Goal: Information Seeking & Learning: Learn about a topic

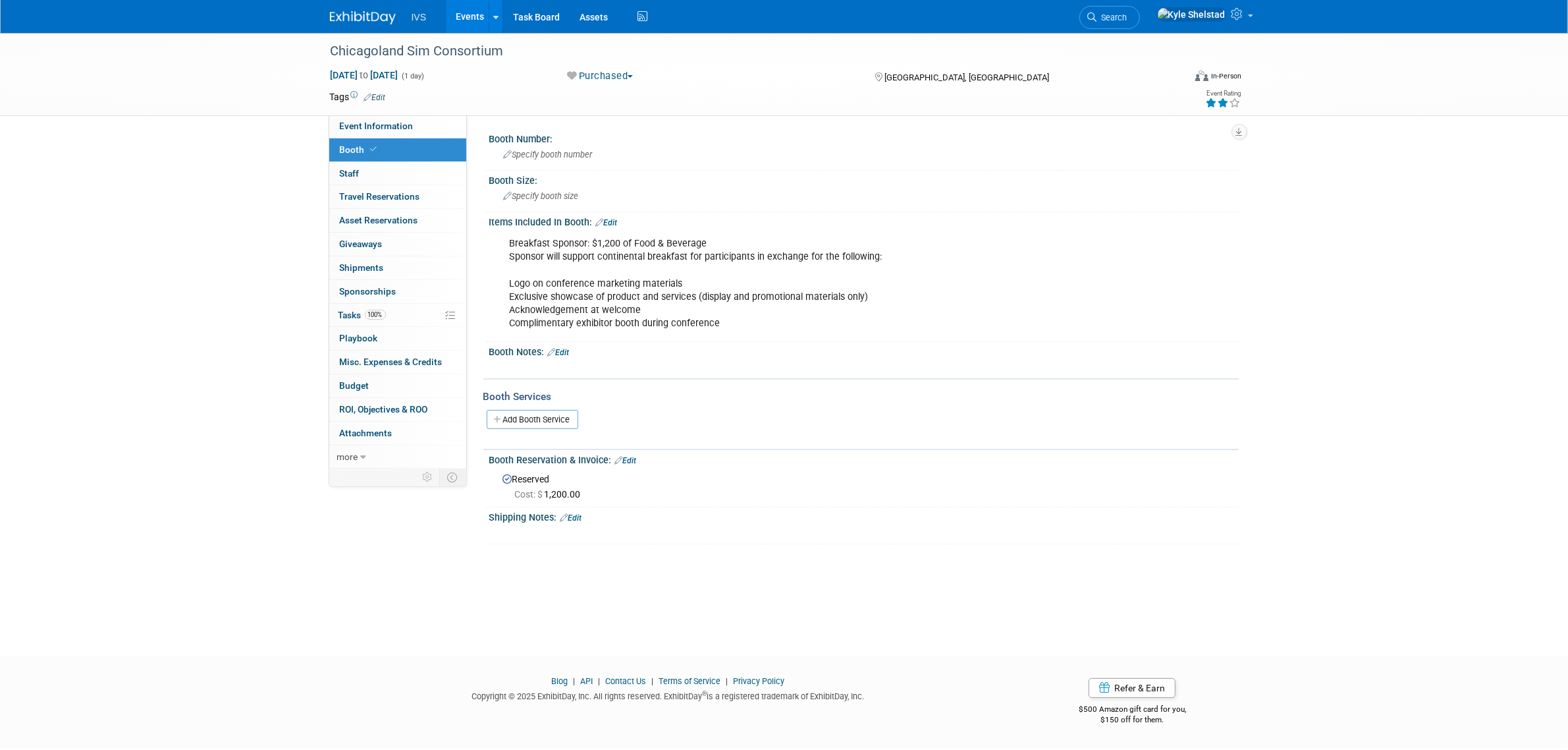
click at [471, 15] on link "Events" at bounding box center [470, 16] width 48 height 33
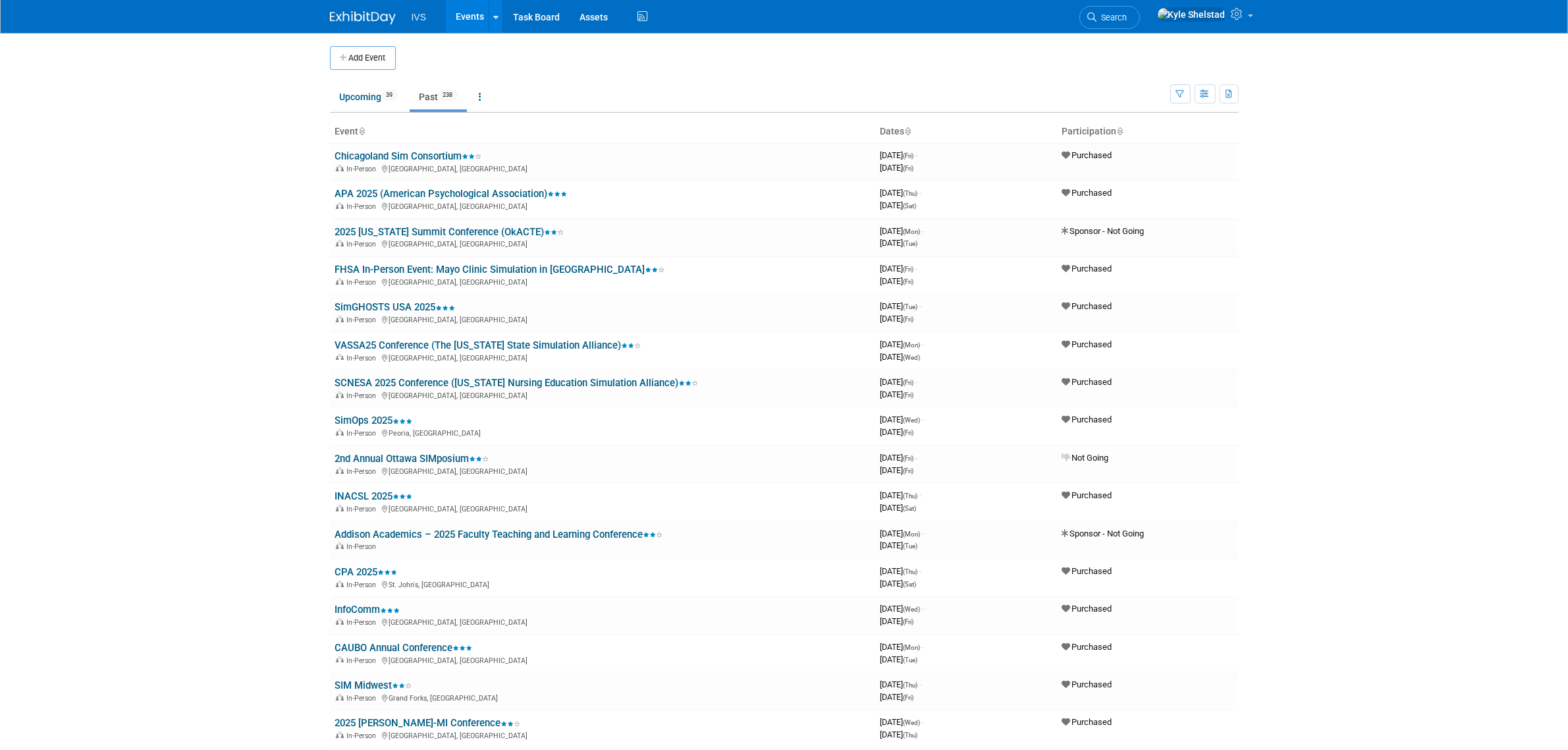
scroll to position [2728, 0]
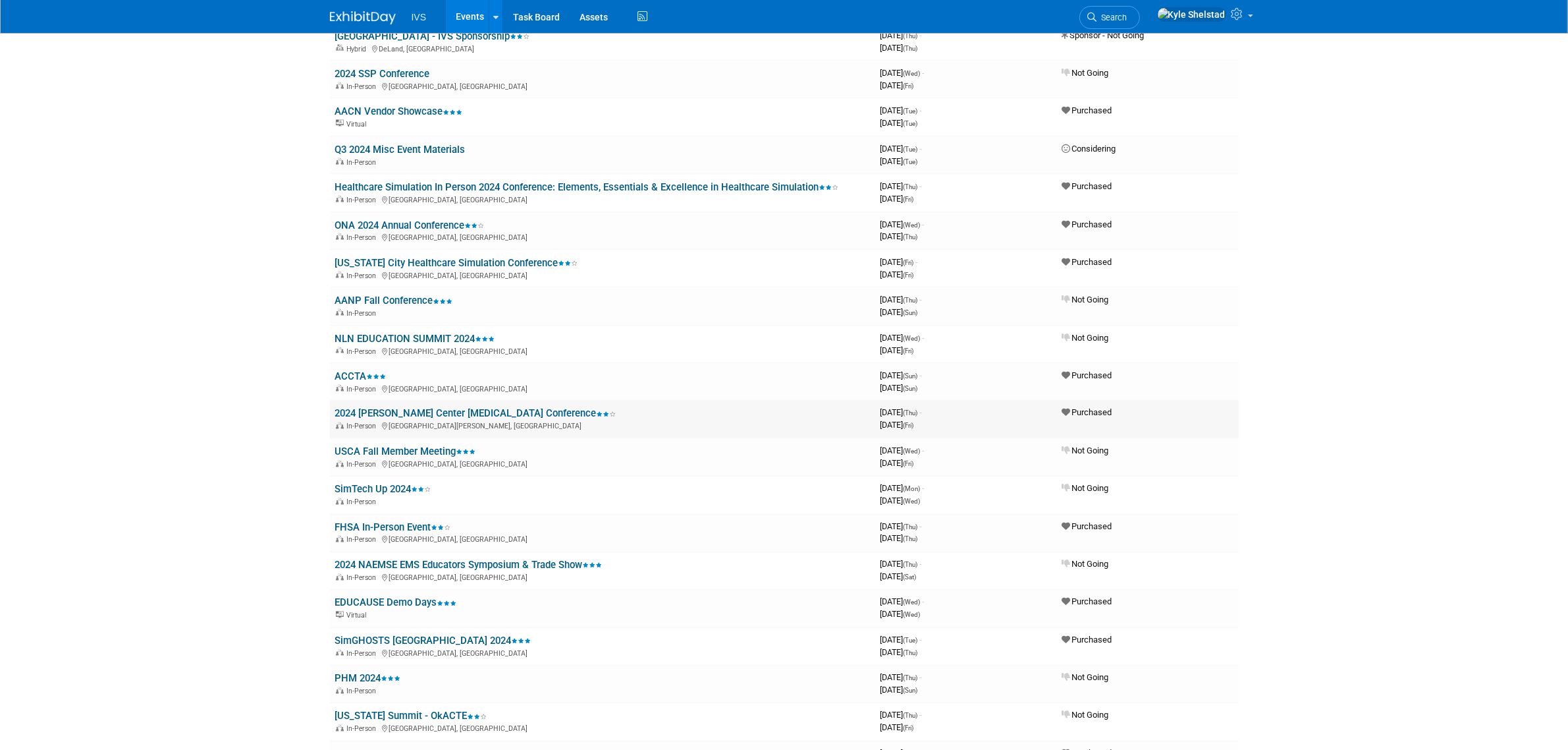
click at [431, 407] on link "2024 [PERSON_NAME] Center [MEDICAL_DATA] Conference" at bounding box center [475, 413] width 281 height 12
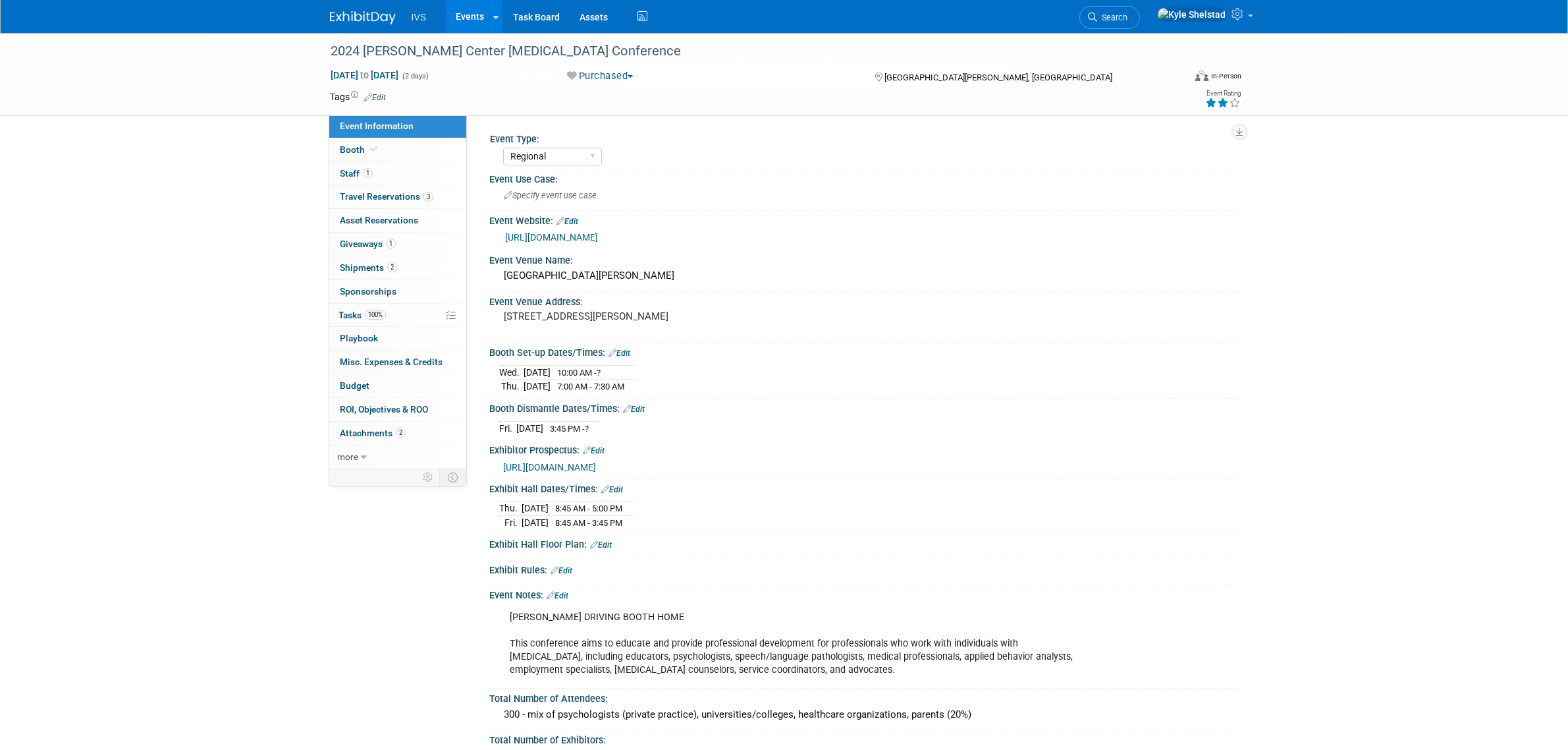
select select "Regional"
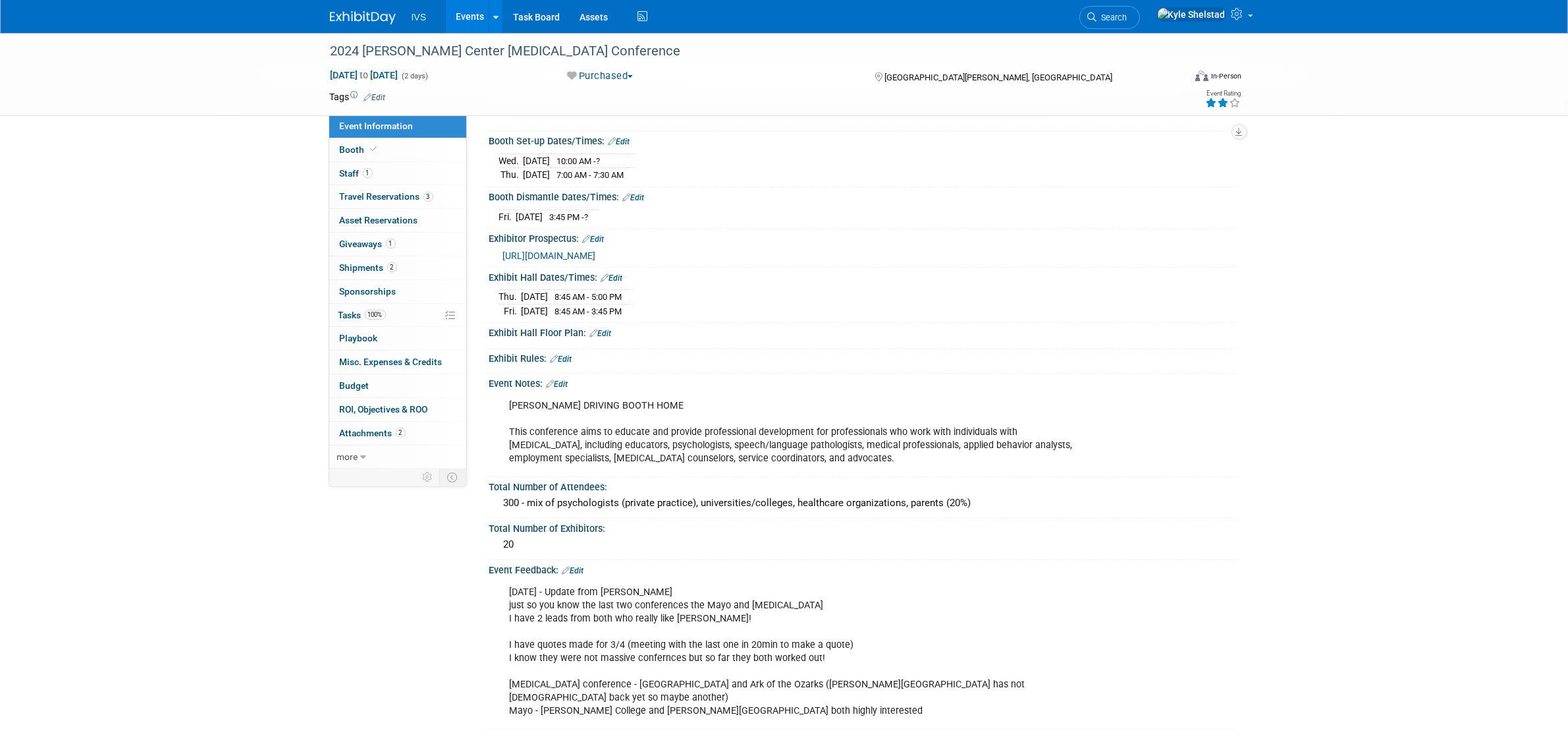
scroll to position [220, 0]
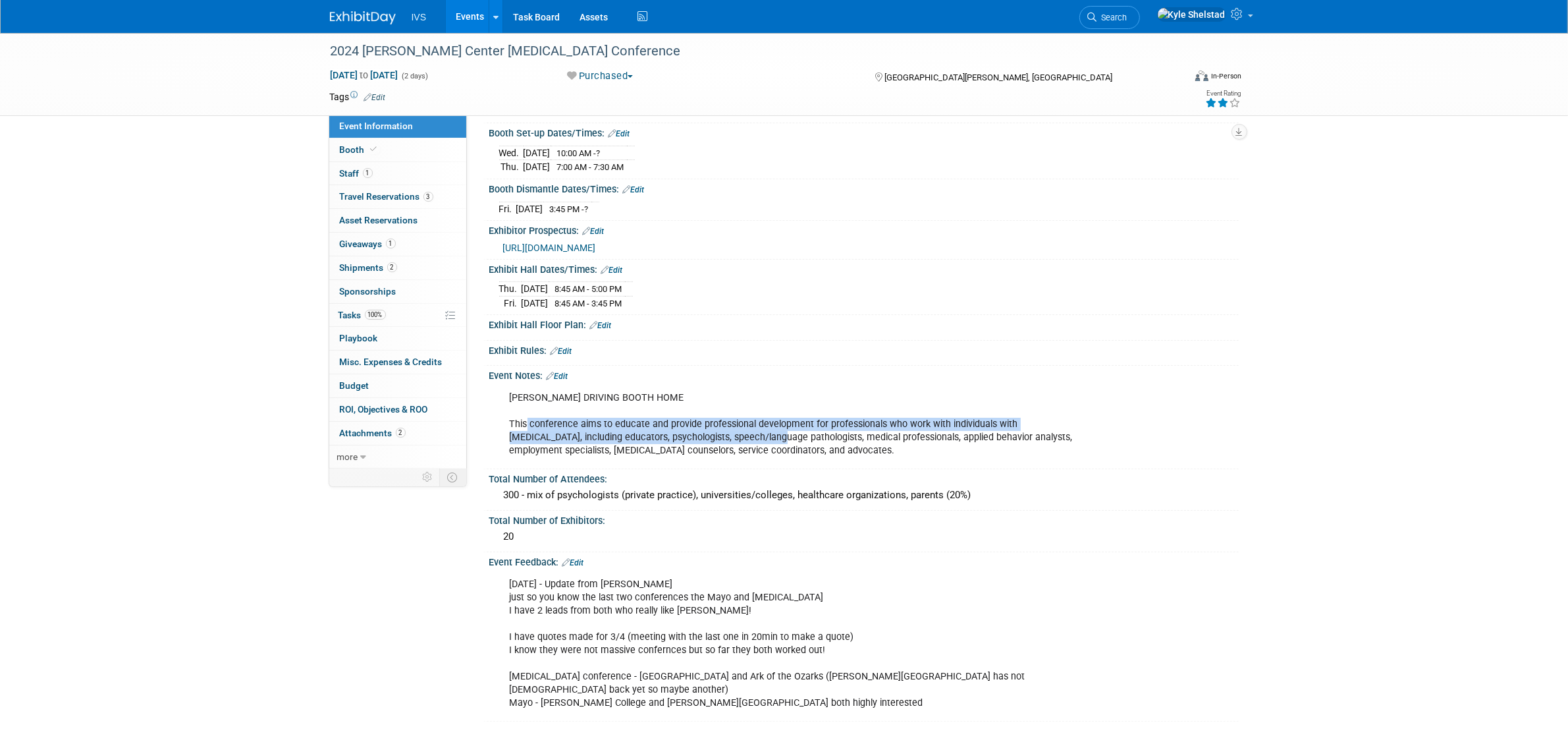
drag, startPoint x: 527, startPoint y: 428, endPoint x: 702, endPoint y: 442, distance: 175.6
click at [700, 442] on div "[PERSON_NAME] DRIVING BOOTH HOME This conference aims to educate and provide pr…" at bounding box center [797, 424] width 593 height 79
click at [702, 442] on div "JAKE DRIVING BOOTH HOME This conference aims to educate and provide professiona…" at bounding box center [797, 424] width 593 height 79
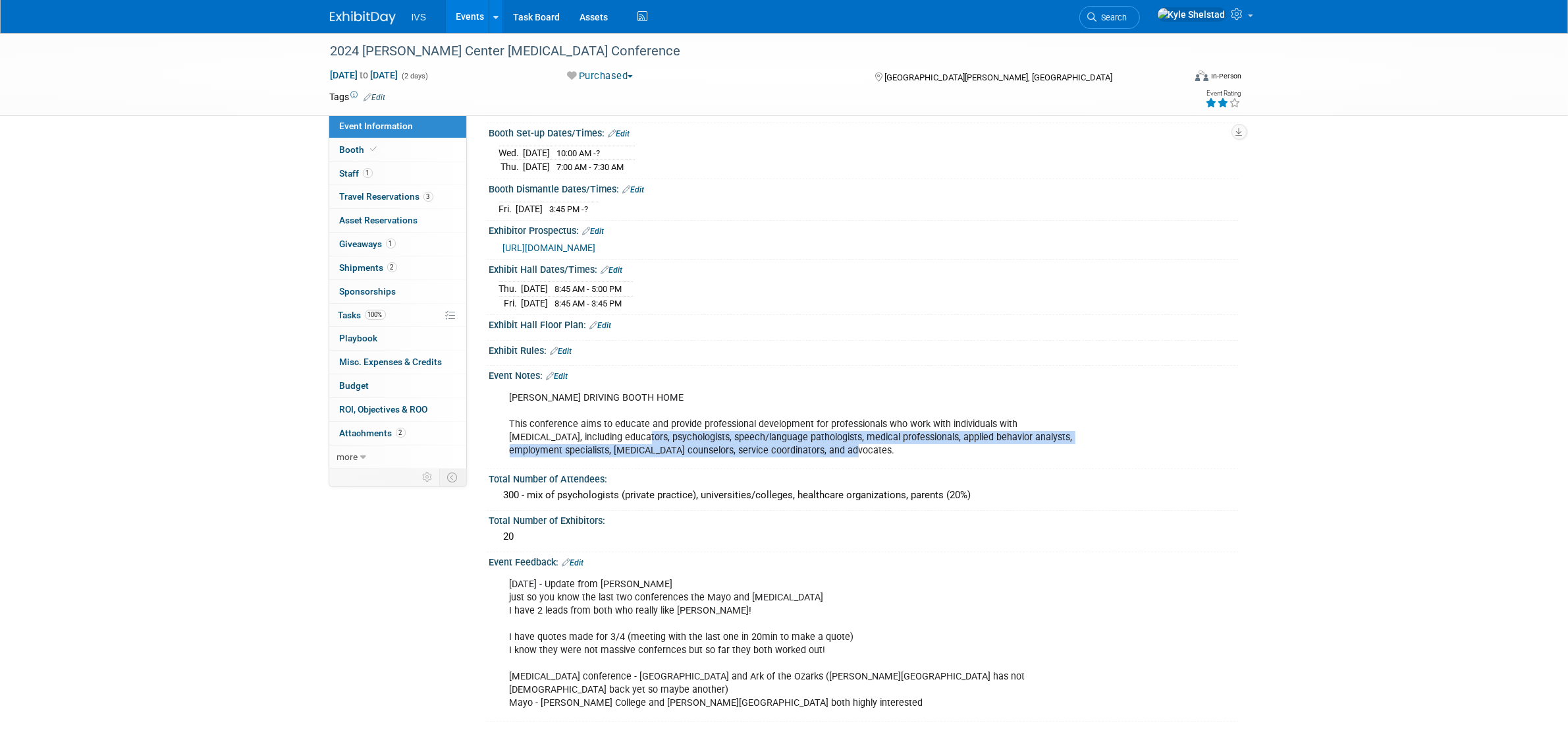
click at [823, 452] on div "JAKE DRIVING BOOTH HOME This conference aims to educate and provide professiona…" at bounding box center [797, 424] width 593 height 79
drag, startPoint x: 706, startPoint y: 437, endPoint x: 932, endPoint y: 439, distance: 226.0
click at [920, 439] on div "JAKE DRIVING BOOTH HOME This conference aims to educate and provide professiona…" at bounding box center [797, 424] width 593 height 79
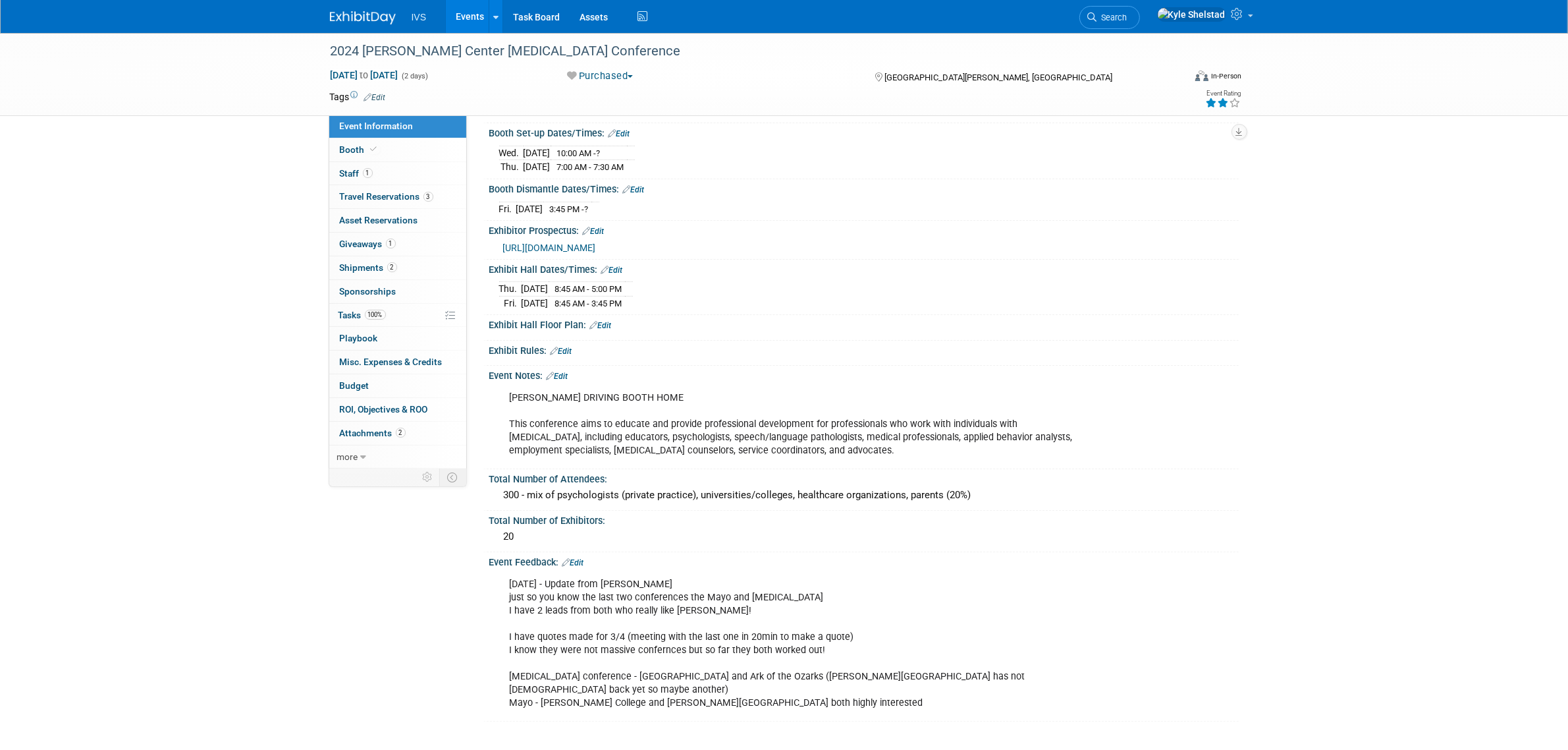
click at [932, 440] on div "JAKE DRIVING BOOTH HOME This conference aims to educate and provide professiona…" at bounding box center [797, 424] width 593 height 79
drag, startPoint x: 930, startPoint y: 420, endPoint x: 980, endPoint y: 435, distance: 52.2
click at [965, 432] on div "JAKE DRIVING BOOTH HOME This conference aims to educate and provide professiona…" at bounding box center [797, 424] width 593 height 79
drag, startPoint x: 988, startPoint y: 435, endPoint x: 1029, endPoint y: 440, distance: 41.3
click at [995, 433] on div "JAKE DRIVING BOOTH HOME This conference aims to educate and provide professiona…" at bounding box center [797, 424] width 593 height 79
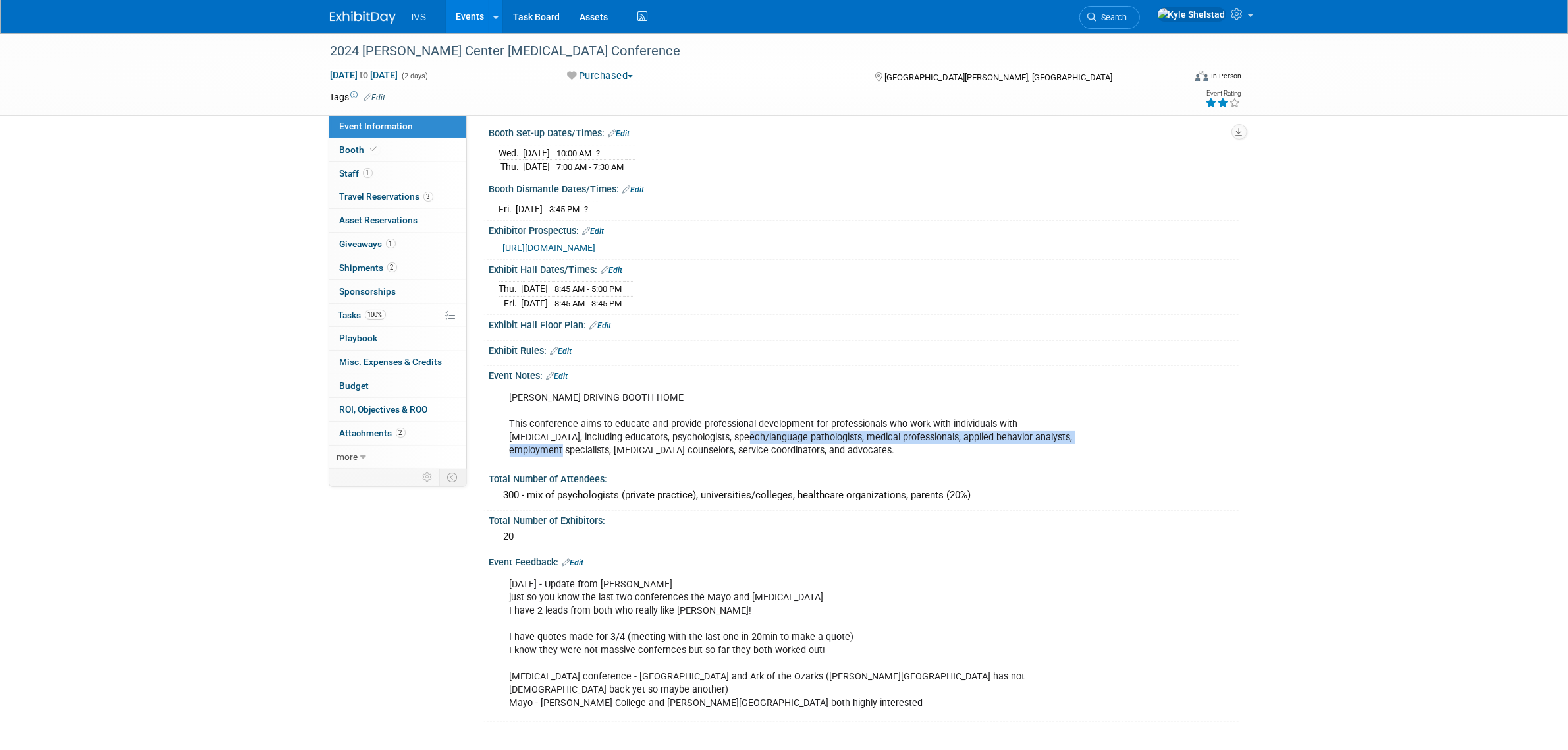
drag, startPoint x: 1041, startPoint y: 439, endPoint x: 659, endPoint y: 442, distance: 382.0
click at [669, 442] on div "JAKE DRIVING BOOTH HOME This conference aims to educate and provide professiona…" at bounding box center [797, 424] width 593 height 79
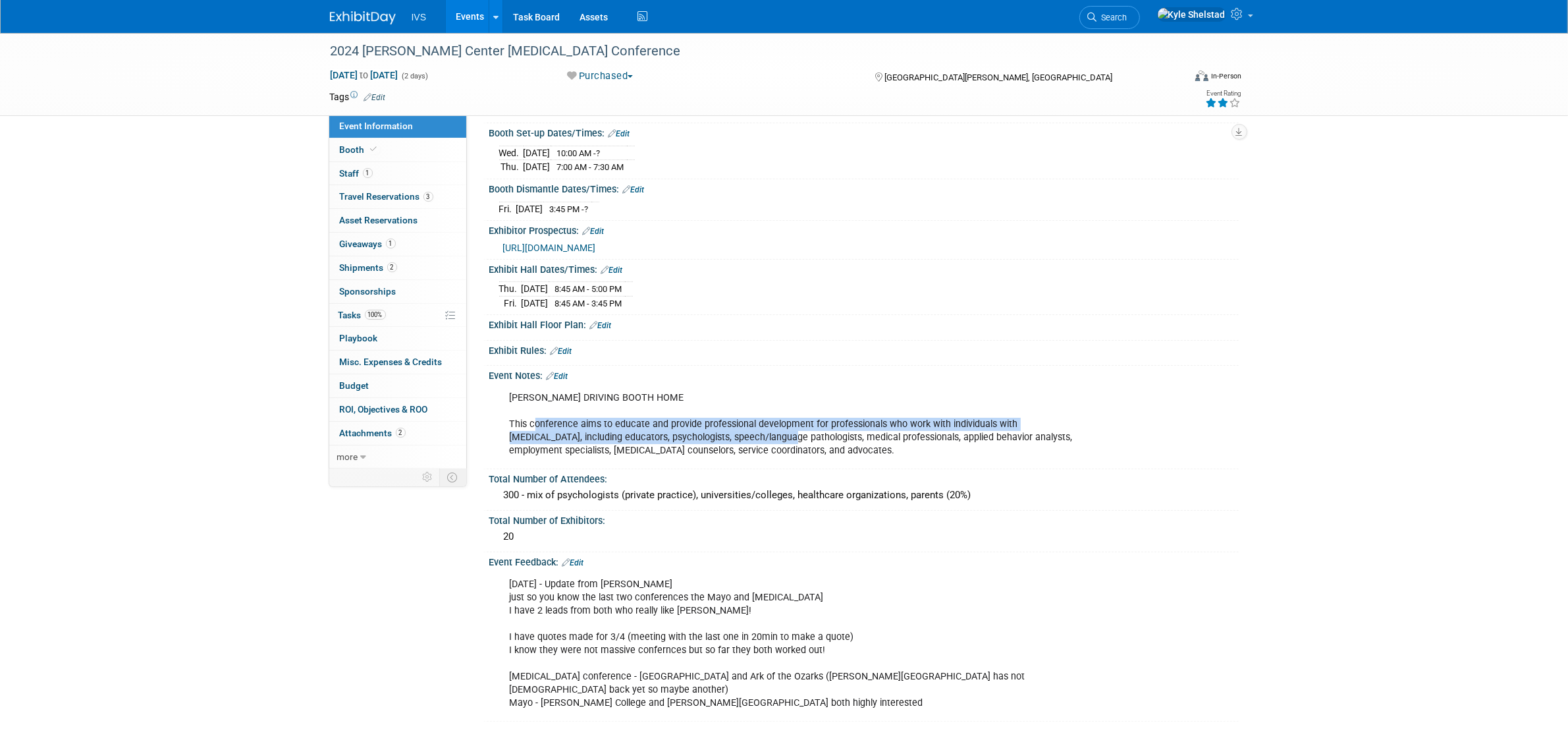
drag, startPoint x: 637, startPoint y: 428, endPoint x: 916, endPoint y: 458, distance: 280.6
click at [875, 456] on div "JAKE DRIVING BOOTH HOME This conference aims to educate and provide professiona…" at bounding box center [797, 424] width 593 height 79
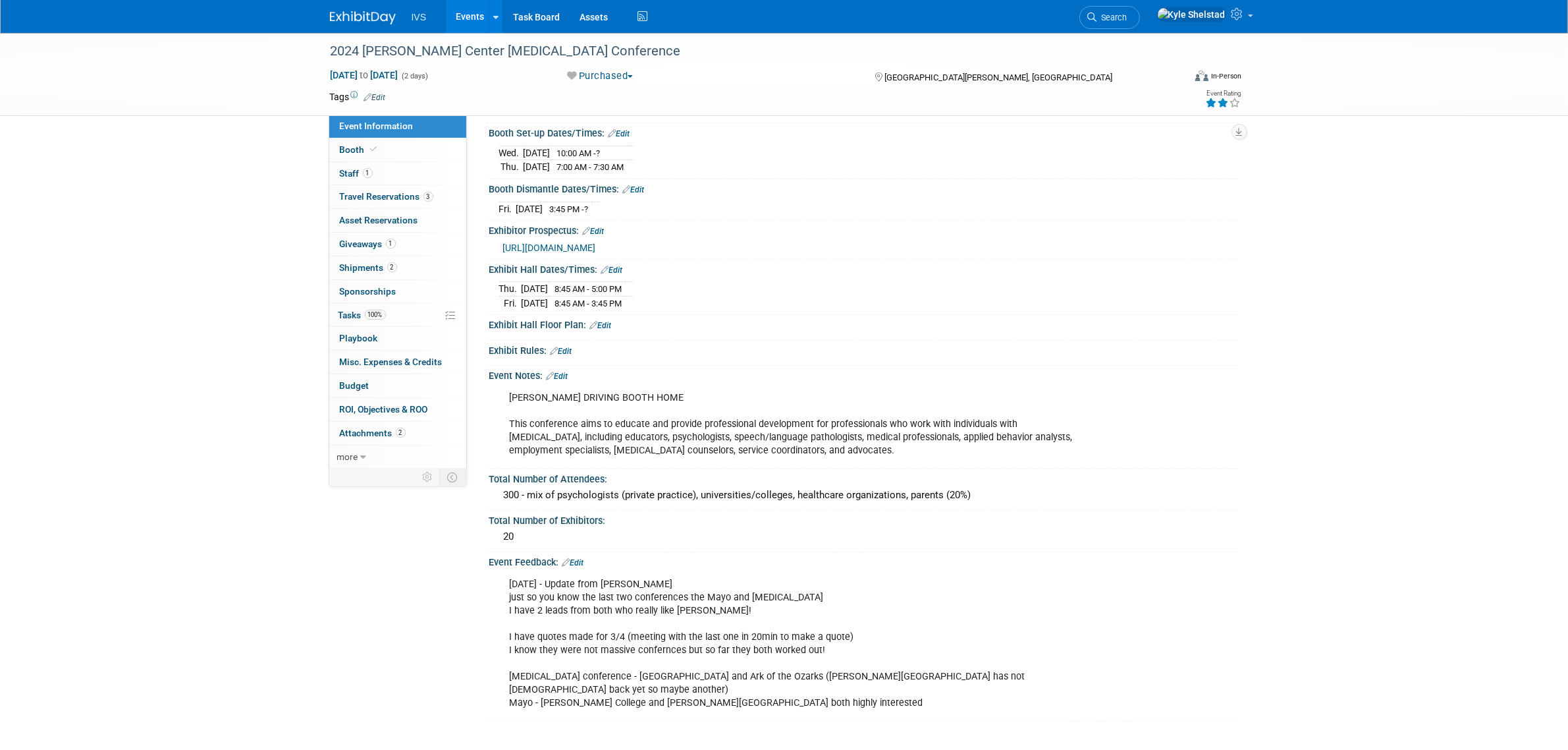
click at [916, 458] on div "JAKE DRIVING BOOTH HOME This conference aims to educate and provide professiona…" at bounding box center [797, 424] width 593 height 79
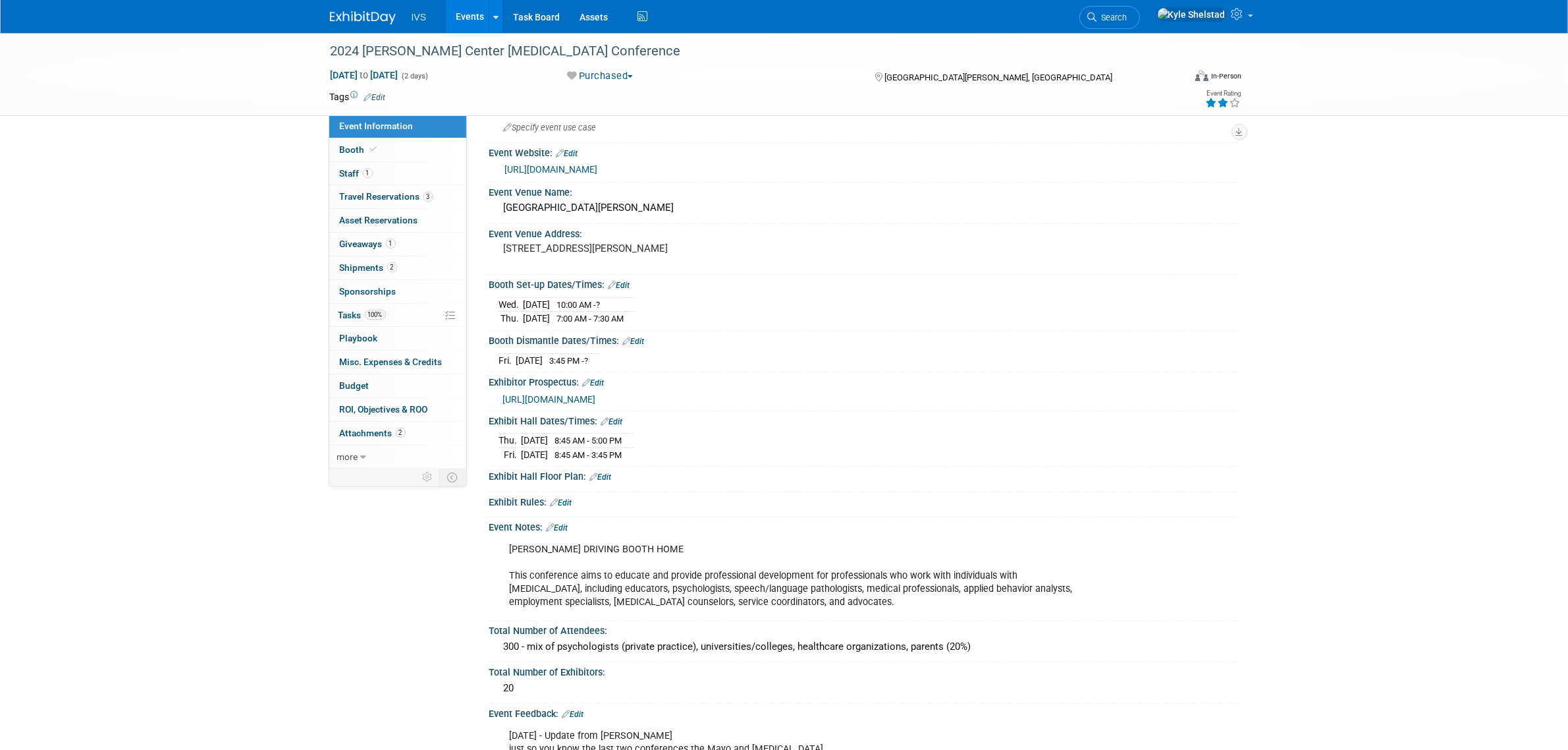
scroll to position [55, 0]
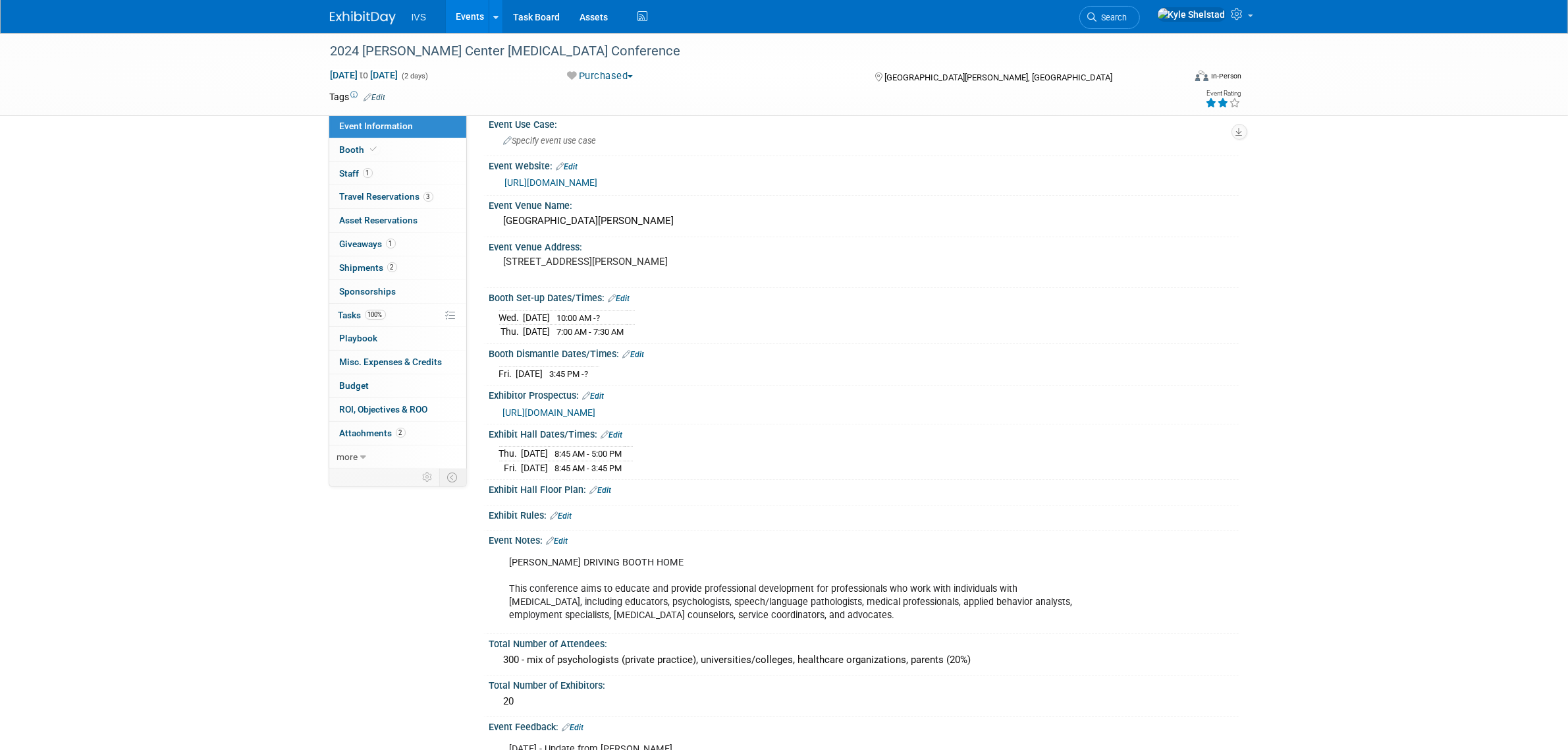
click at [596, 413] on span "https://tcautismconf.com/sponsors-and-exhibitors/" at bounding box center [550, 412] width 93 height 10
click at [471, 13] on link "Events" at bounding box center [470, 16] width 48 height 33
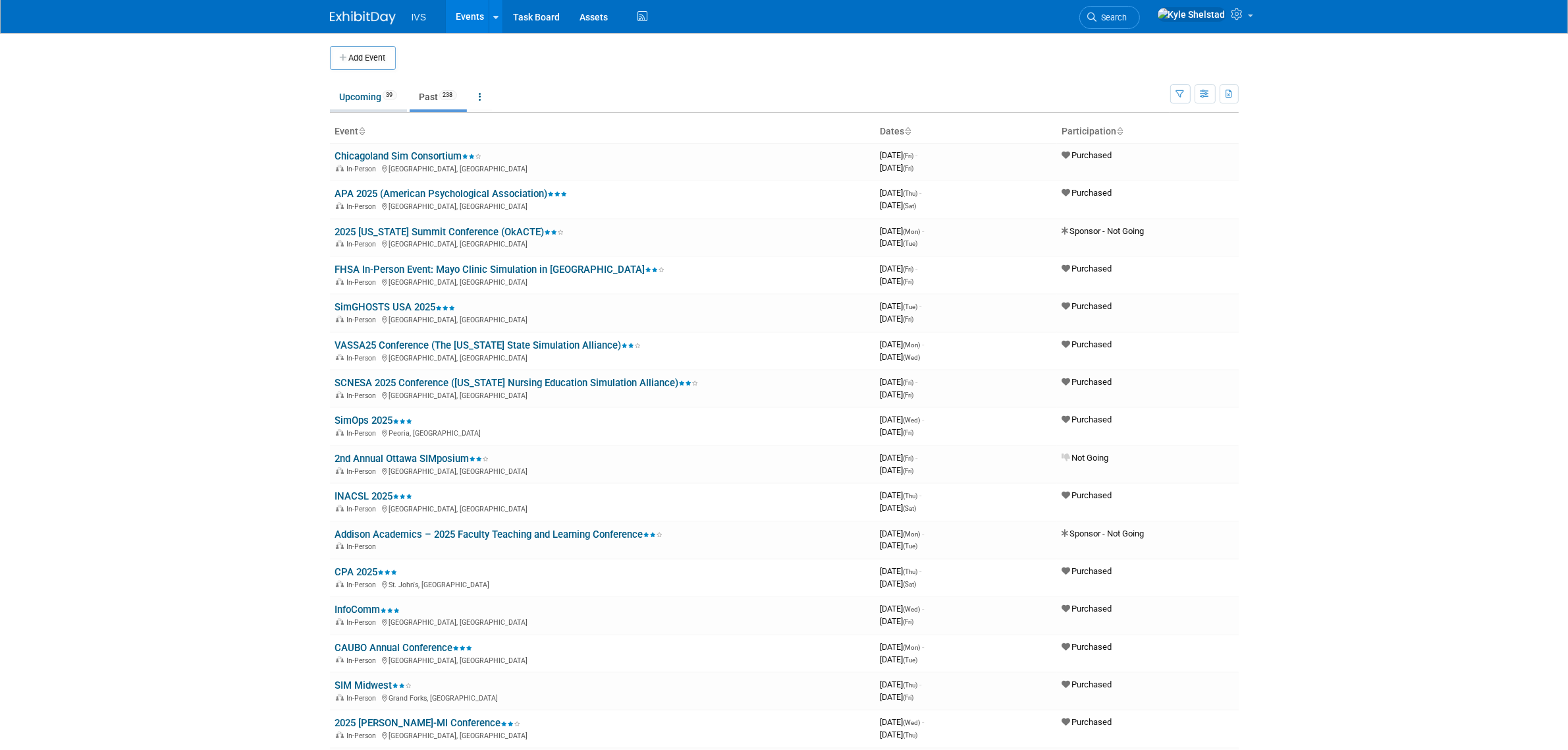
click at [362, 101] on link "Upcoming 39" at bounding box center [369, 96] width 77 height 25
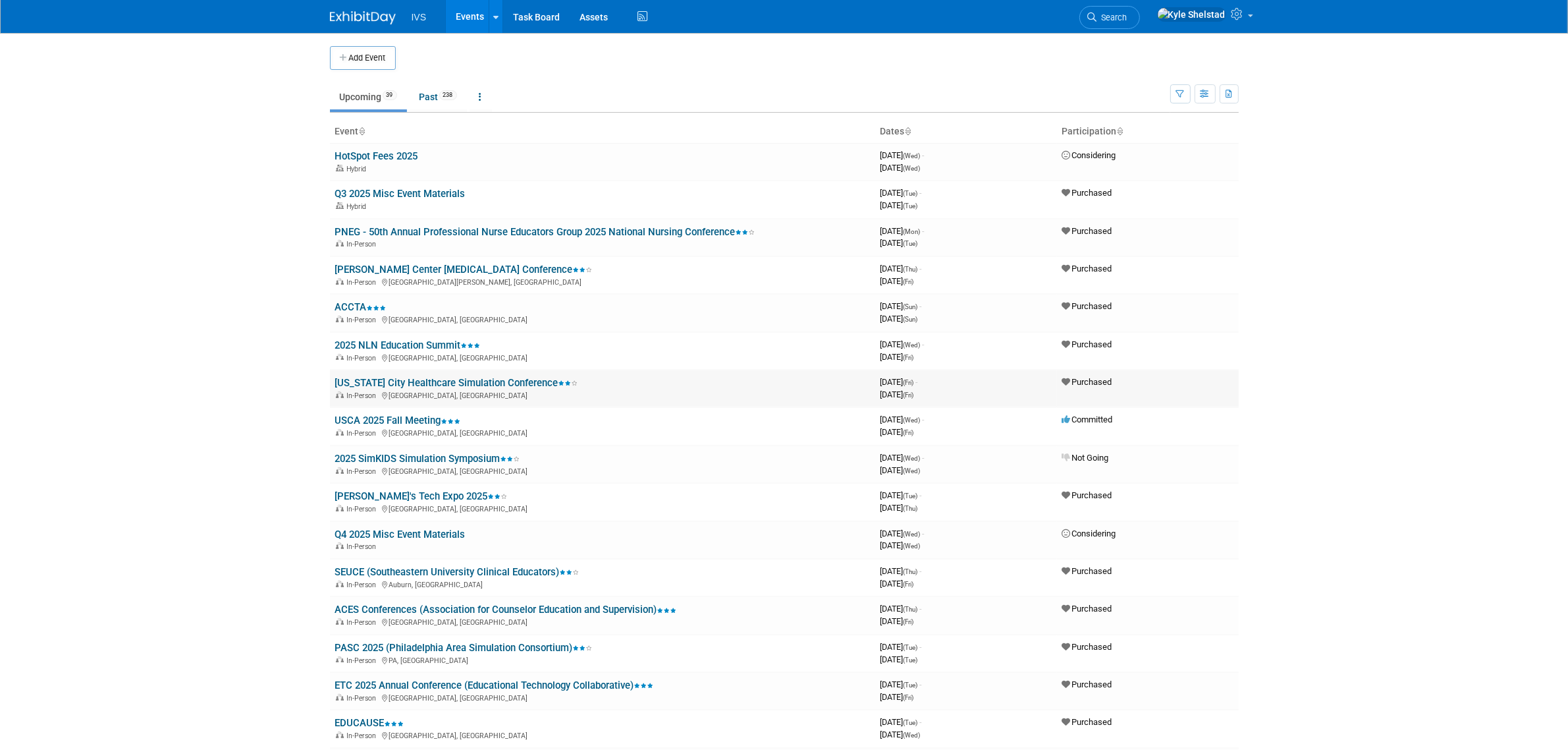
click at [458, 377] on link "[US_STATE] City Healthcare Simulation Conference" at bounding box center [456, 383] width 243 height 12
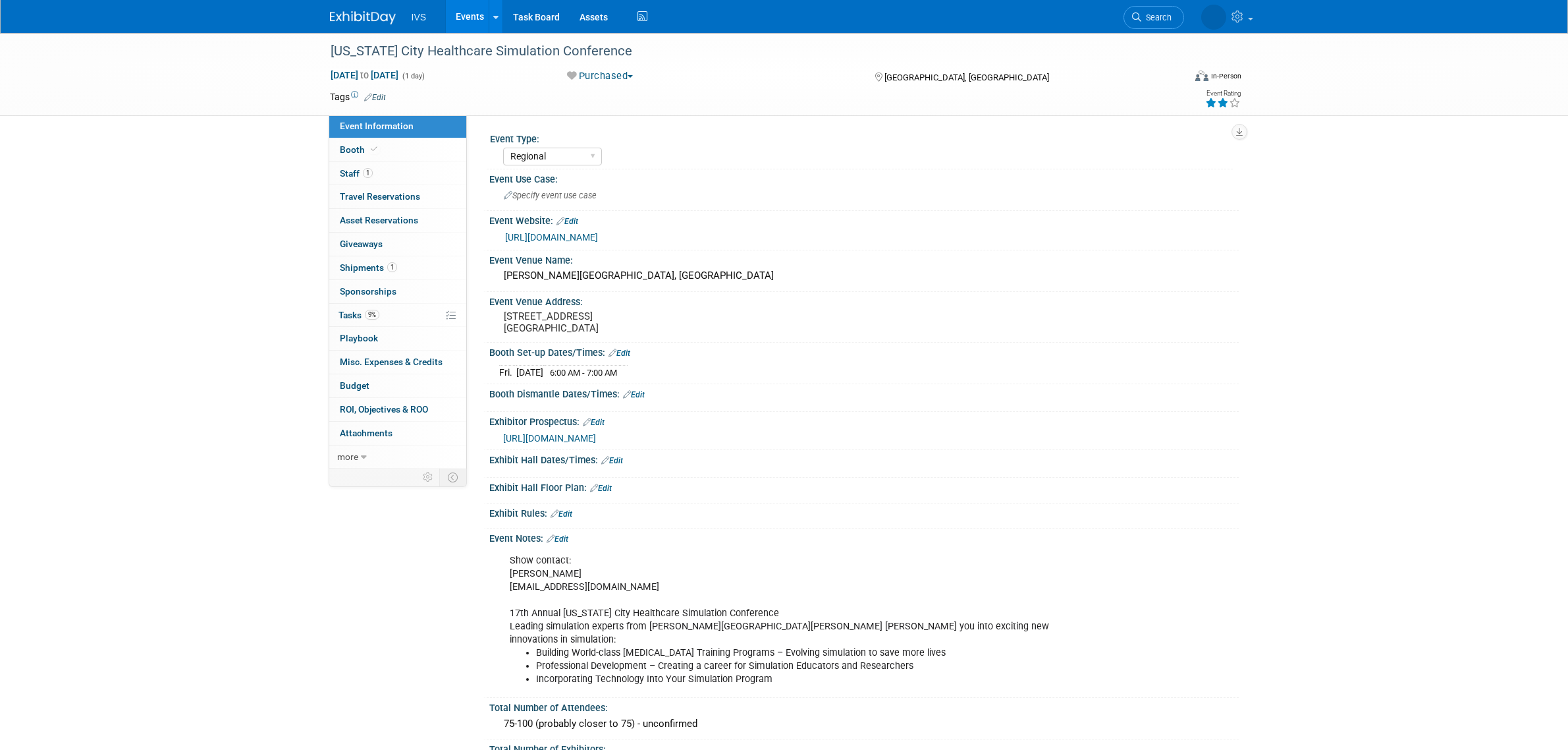
select select "Regional"
click at [393, 180] on link "1 Staff 1" at bounding box center [398, 173] width 137 height 23
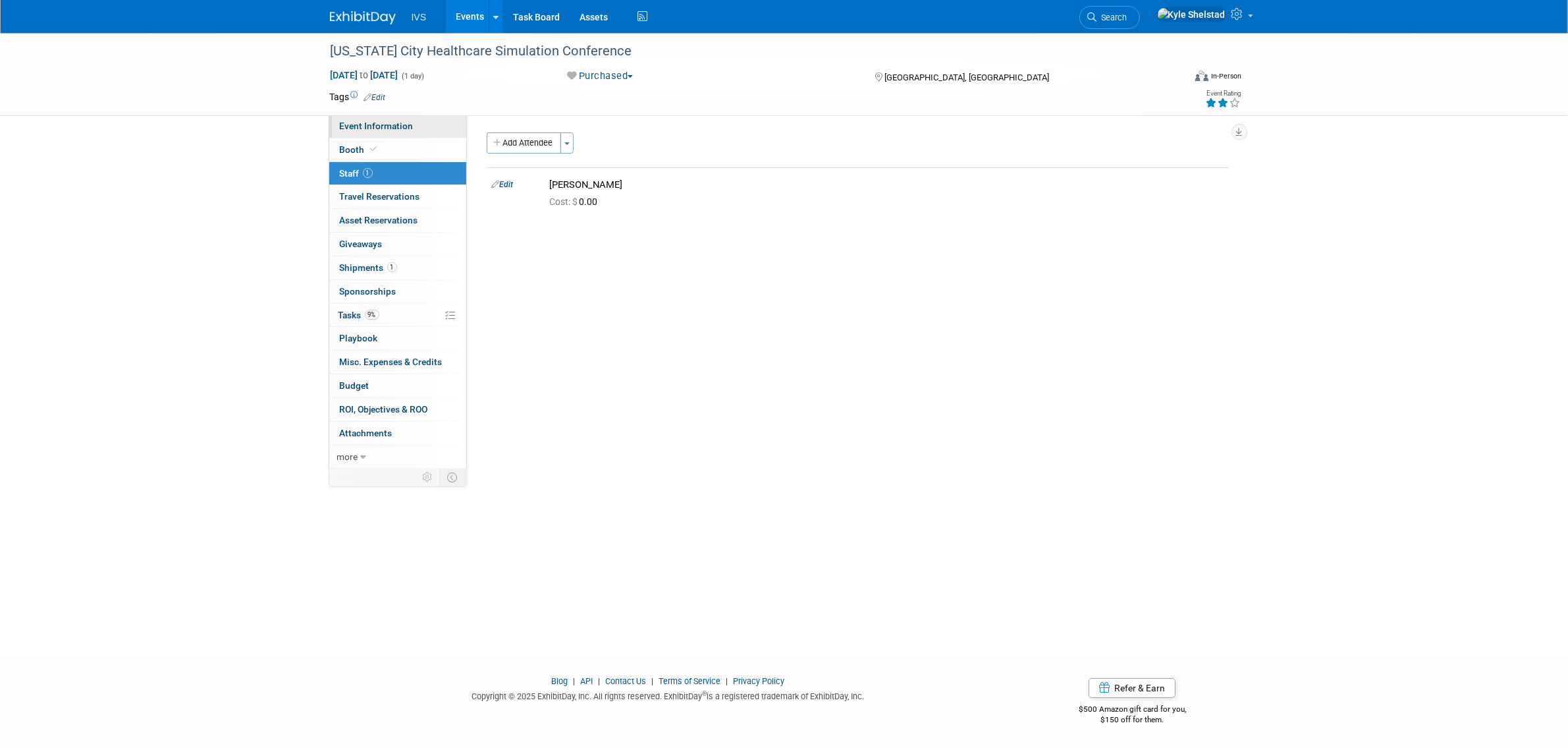
drag, startPoint x: 400, startPoint y: 120, endPoint x: 450, endPoint y: 122, distance: 50.0
click at [400, 120] on span "Event Information" at bounding box center [377, 125] width 74 height 10
select select "Regional"
